Goal: Find specific page/section: Find specific page/section

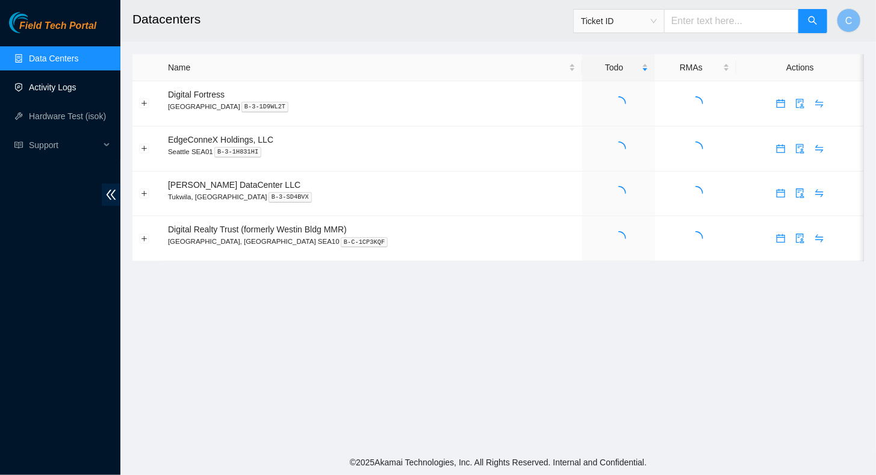
click at [43, 87] on link "Activity Logs" at bounding box center [53, 87] width 48 height 10
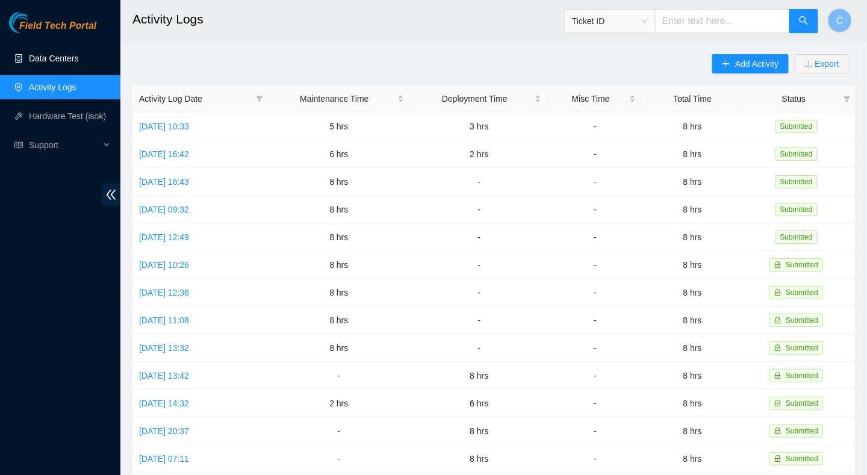
click at [46, 55] on link "Data Centers" at bounding box center [53, 59] width 49 height 10
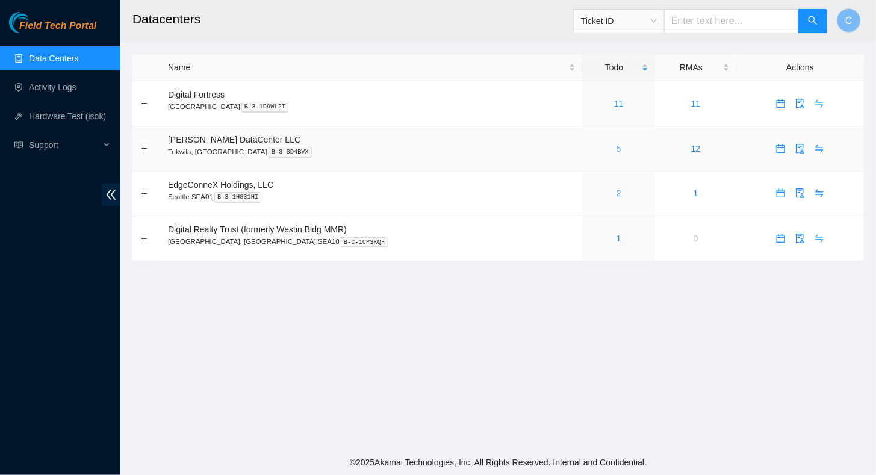
click at [616, 144] on link "5" at bounding box center [618, 149] width 5 height 10
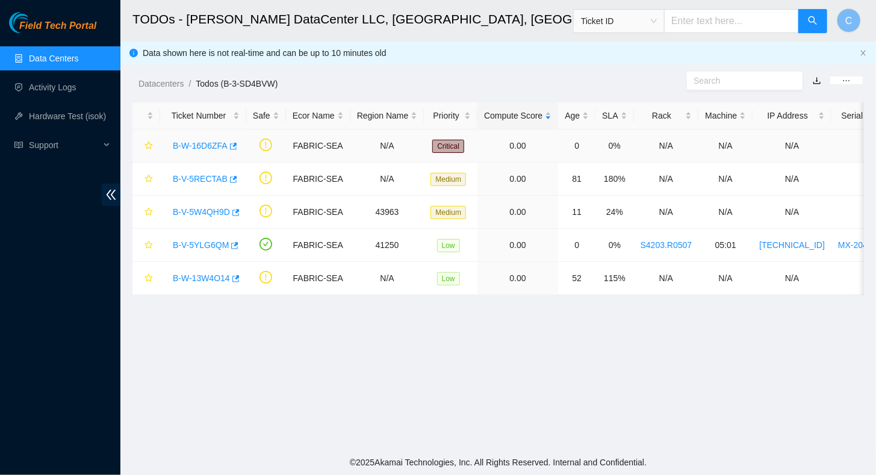
click at [196, 146] on link "B-W-16D6ZFA" at bounding box center [200, 146] width 55 height 10
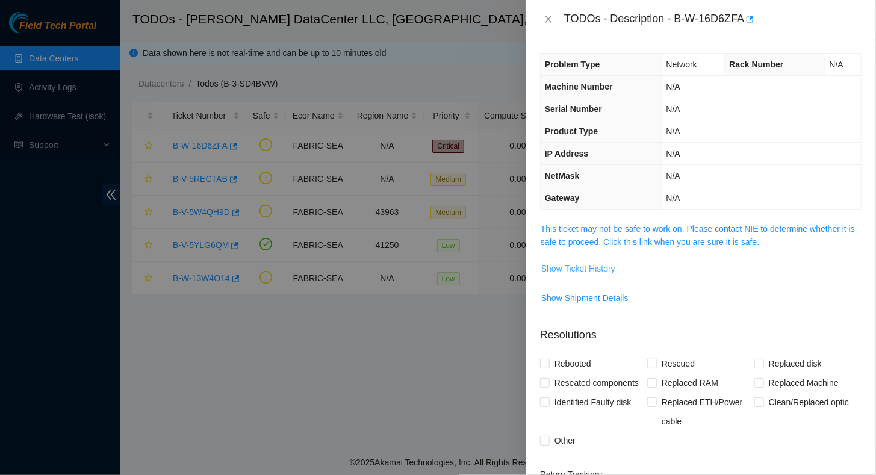
click at [589, 262] on span "Show Ticket History" at bounding box center [578, 268] width 74 height 13
